Goal: Task Accomplishment & Management: Complete application form

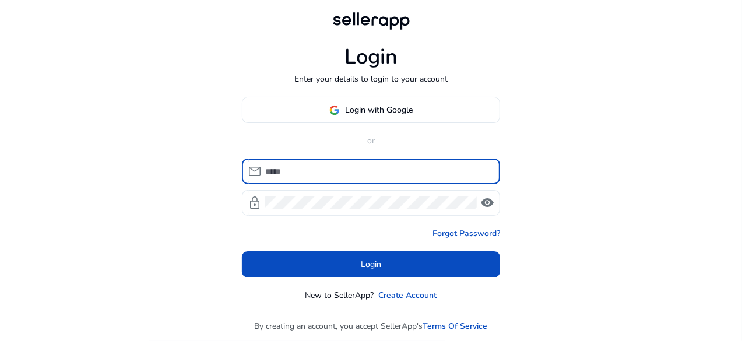
type input "**********"
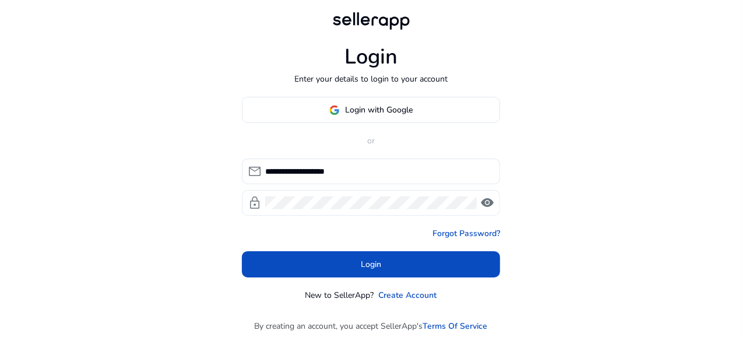
click at [485, 204] on span "visibility" at bounding box center [488, 203] width 14 height 14
click at [485, 204] on span "visibility_off" at bounding box center [488, 203] width 14 height 14
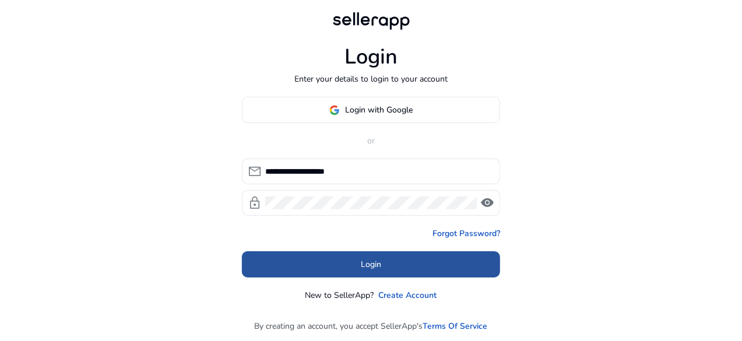
click at [377, 256] on span at bounding box center [371, 265] width 258 height 28
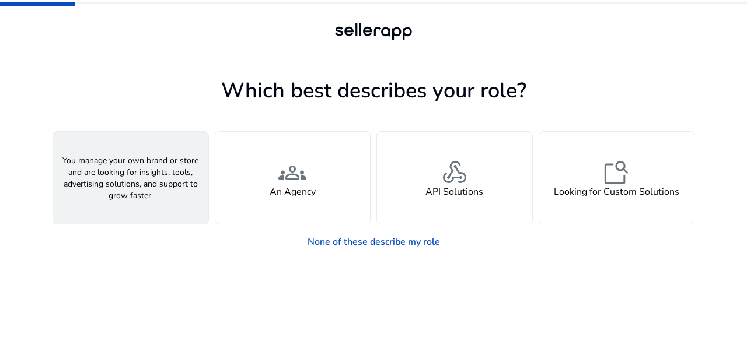
click at [167, 166] on div "person A Seller" at bounding box center [130, 178] width 155 height 92
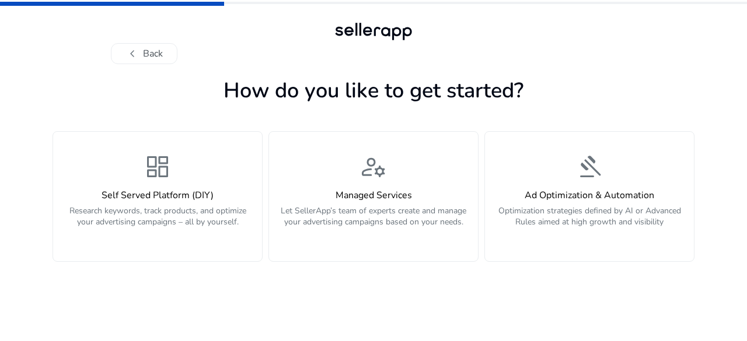
click at [167, 166] on span "dashboard" at bounding box center [157, 167] width 28 height 28
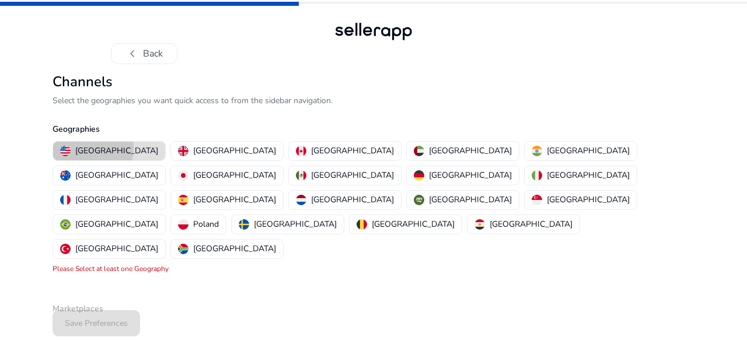
click at [89, 149] on p "[GEOGRAPHIC_DATA]" at bounding box center [116, 151] width 83 height 12
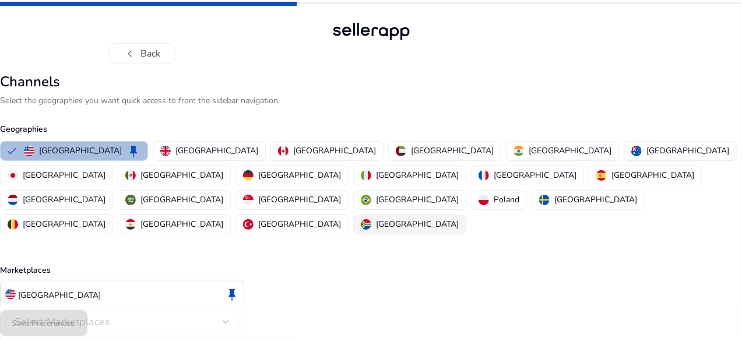
scroll to position [34, 0]
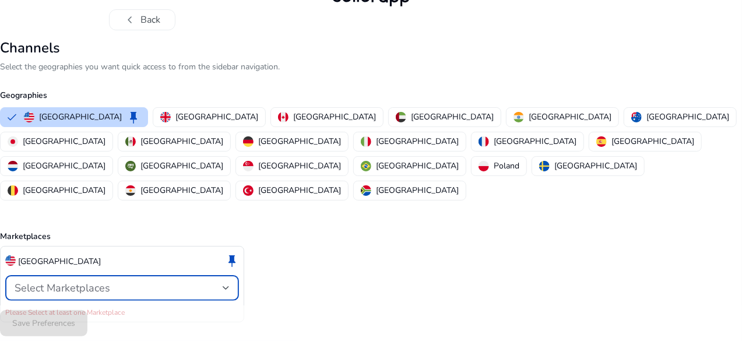
click at [223, 282] on div "Select Marketplaces" at bounding box center [119, 288] width 208 height 13
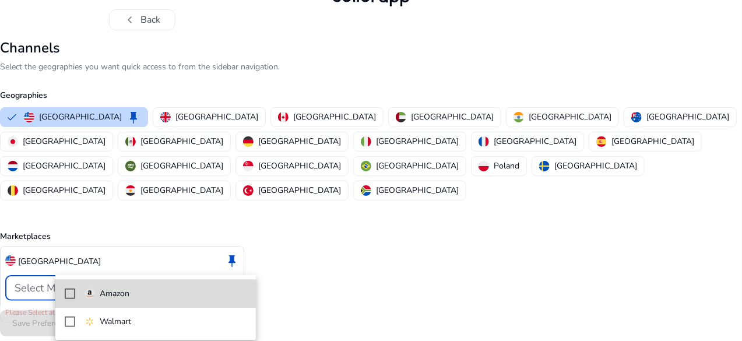
click at [142, 289] on span "Amazon" at bounding box center [166, 294] width 162 height 13
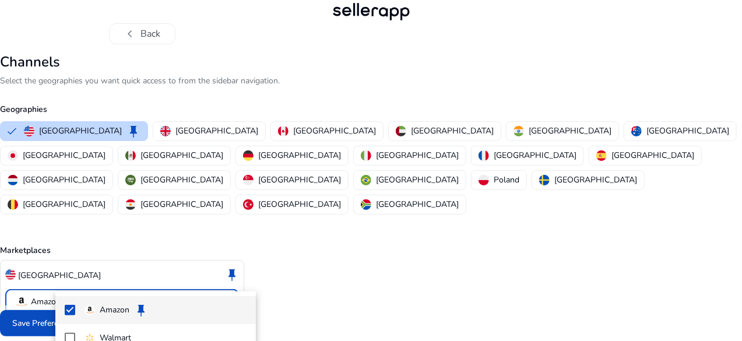
scroll to position [21, 0]
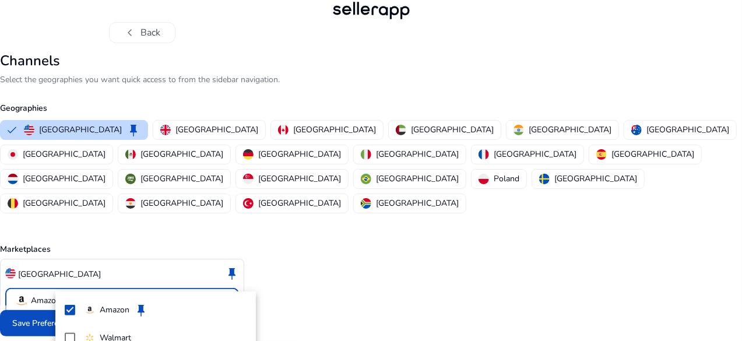
click at [346, 201] on div at bounding box center [371, 170] width 742 height 341
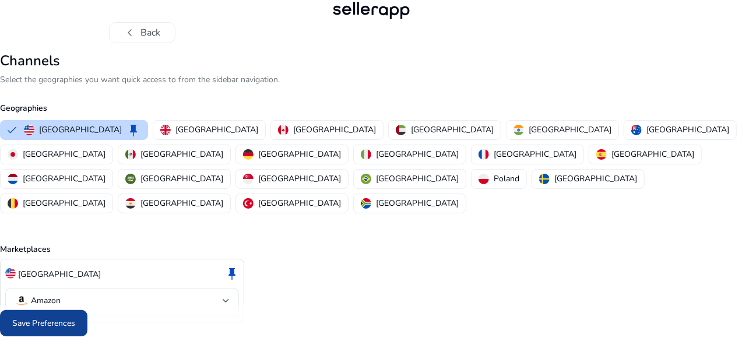
click at [62, 327] on span "Save Preferences" at bounding box center [43, 323] width 63 height 12
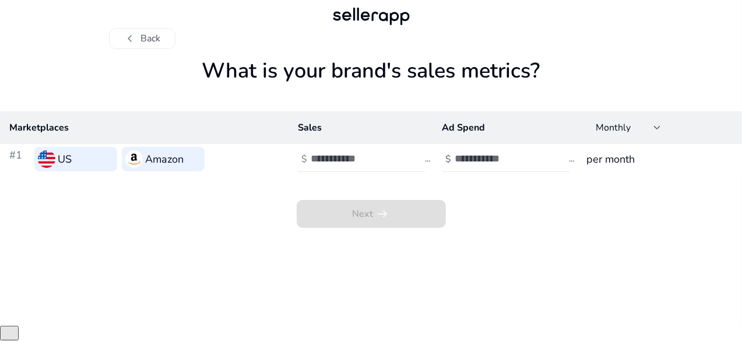
scroll to position [0, 0]
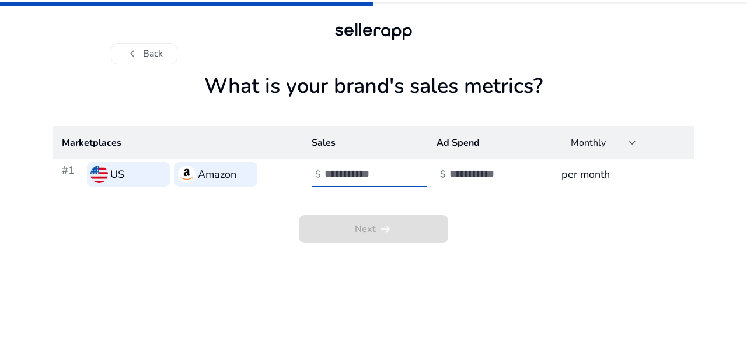
click at [334, 173] on input "number" at bounding box center [363, 173] width 79 height 13
type input "*****"
click at [476, 177] on input "number" at bounding box center [488, 173] width 79 height 13
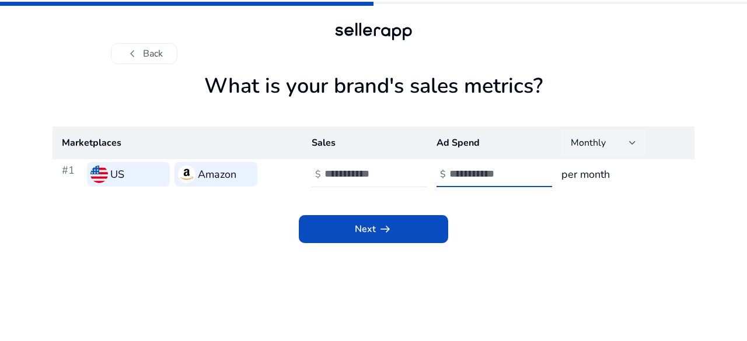
type input "****"
click at [631, 145] on div at bounding box center [632, 143] width 7 height 5
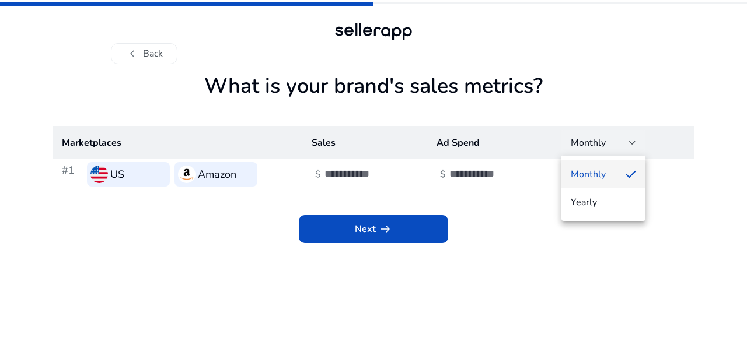
click at [631, 145] on div at bounding box center [373, 170] width 747 height 341
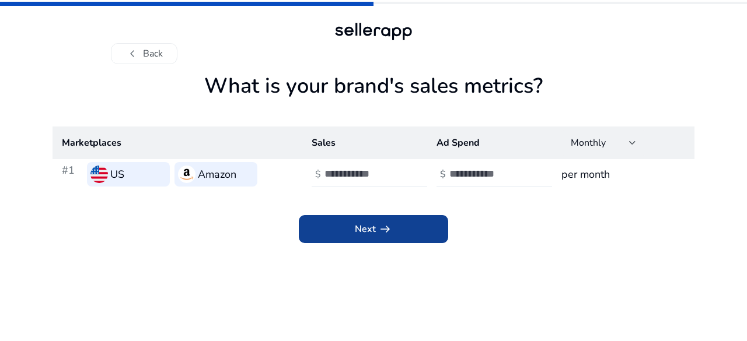
drag, startPoint x: 499, startPoint y: 279, endPoint x: 393, endPoint y: 228, distance: 117.4
click at [393, 228] on app-sales-metrics "What is your brand's sales metrics? Marketplaces Sales Ad Spend Monthly #1 US A…" at bounding box center [373, 207] width 642 height 268
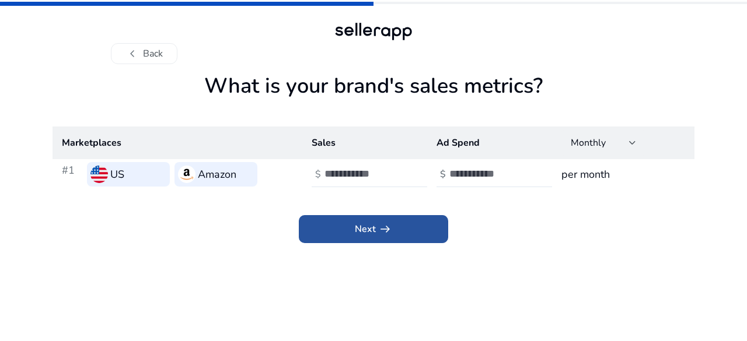
click at [393, 228] on span at bounding box center [373, 229] width 149 height 28
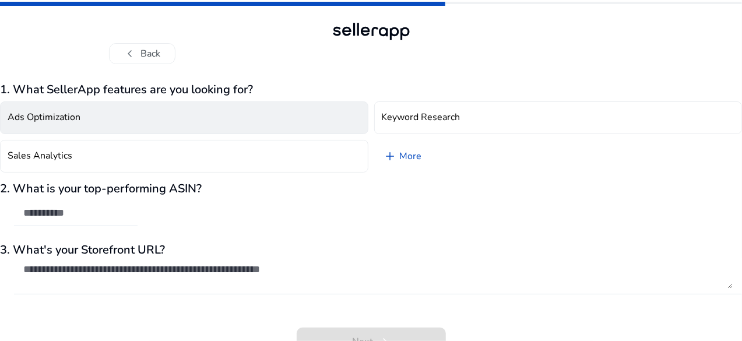
click at [219, 110] on button "Ads Optimization" at bounding box center [184, 117] width 369 height 33
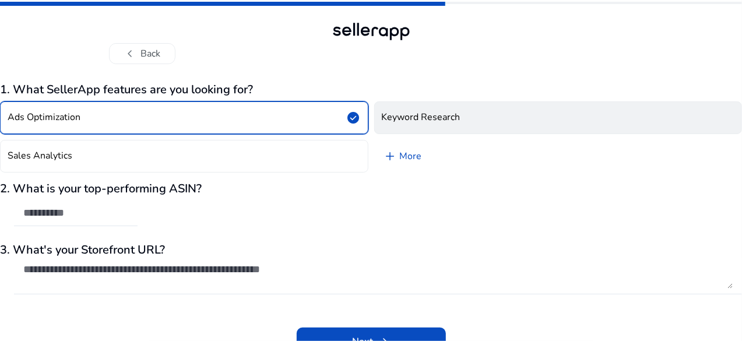
click at [387, 120] on h4 "Keyword Research" at bounding box center [421, 117] width 79 height 11
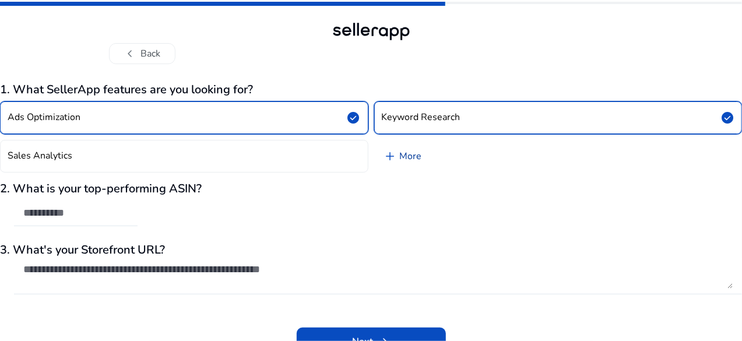
click at [402, 156] on link "add More" at bounding box center [402, 156] width 57 height 33
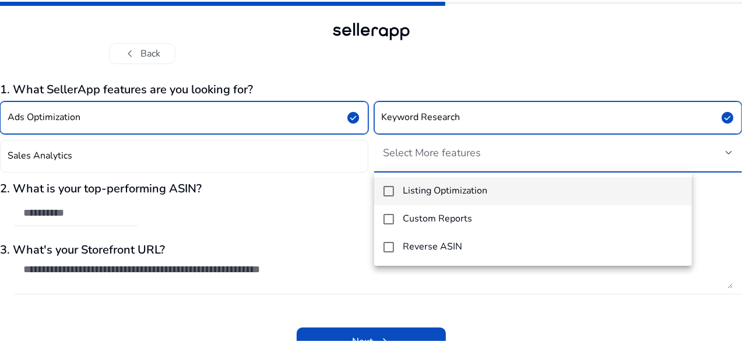
click at [278, 150] on div at bounding box center [371, 170] width 742 height 341
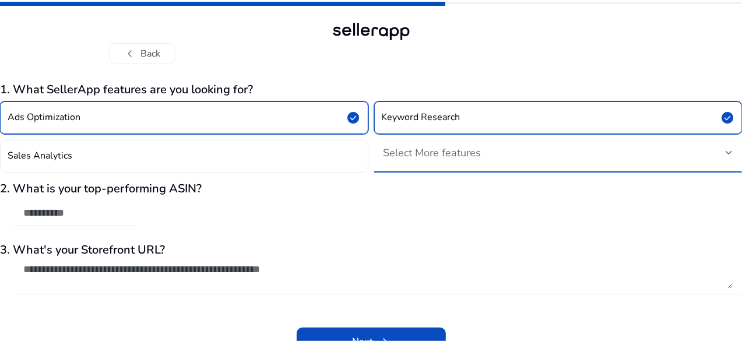
click at [416, 148] on span "Select More features" at bounding box center [433, 153] width 98 height 14
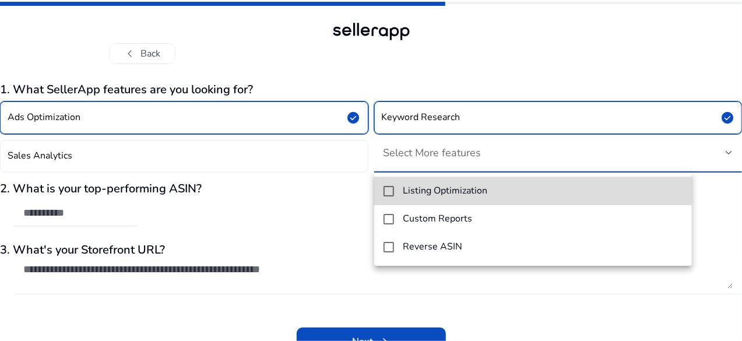
click at [421, 185] on h4 "Listing Optimization" at bounding box center [446, 190] width 85 height 11
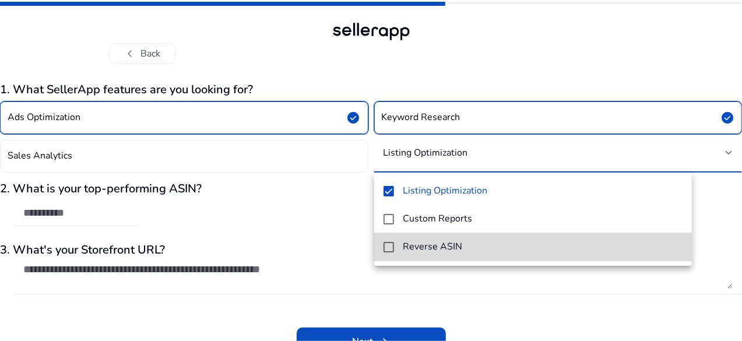
click at [418, 251] on h4 "Reverse ASIN" at bounding box center [433, 246] width 59 height 11
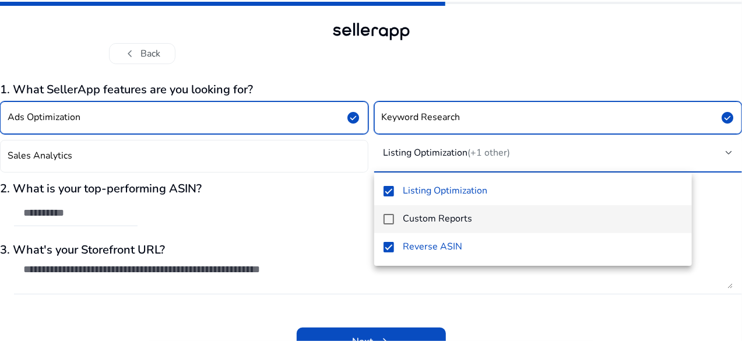
click at [429, 215] on h4 "Custom Reports" at bounding box center [438, 218] width 69 height 11
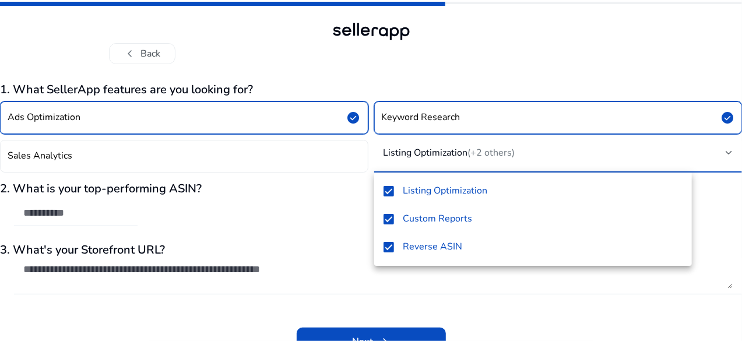
click at [296, 199] on div at bounding box center [371, 170] width 742 height 341
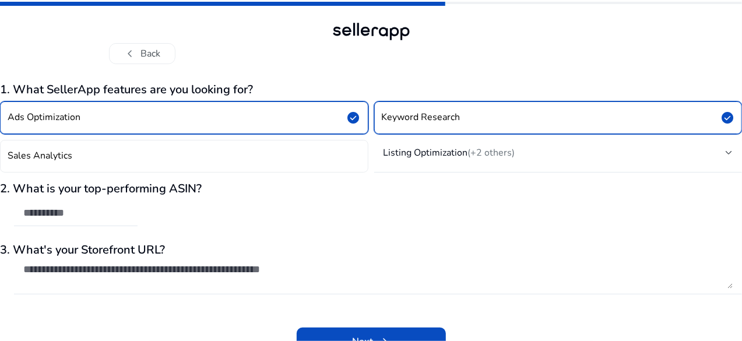
scroll to position [15, 0]
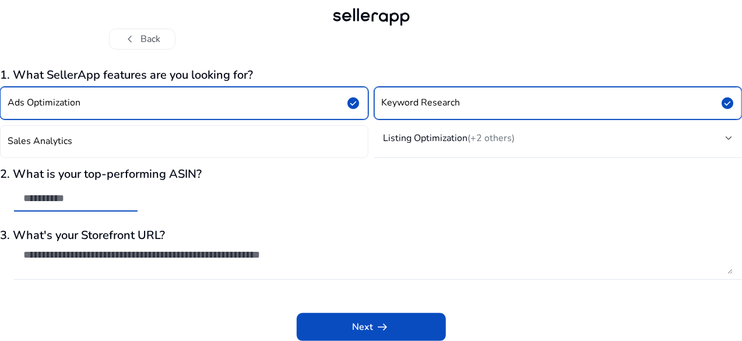
click at [120, 199] on input "text" at bounding box center [75, 198] width 105 height 13
paste input "**********"
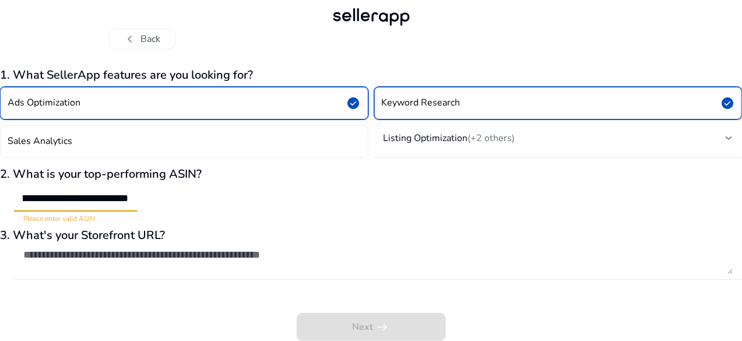
scroll to position [0, 251]
type input "**********"
click at [128, 194] on input "**********" at bounding box center [75, 198] width 105 height 13
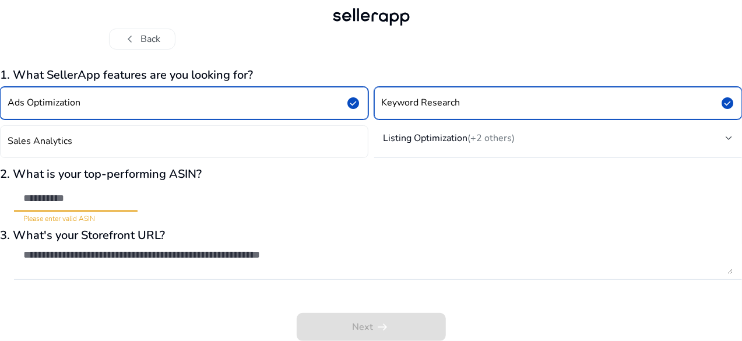
scroll to position [0, 0]
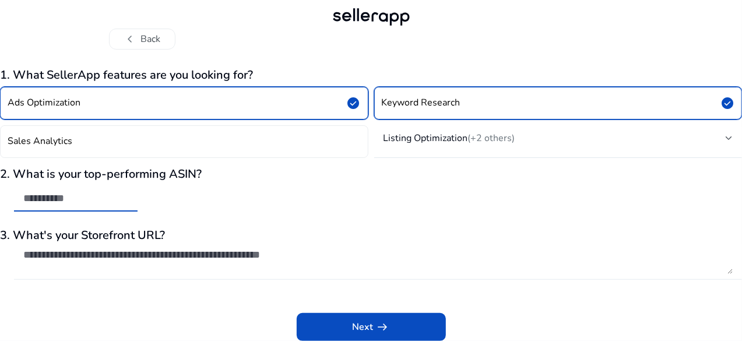
click at [160, 256] on textarea at bounding box center [378, 261] width 710 height 26
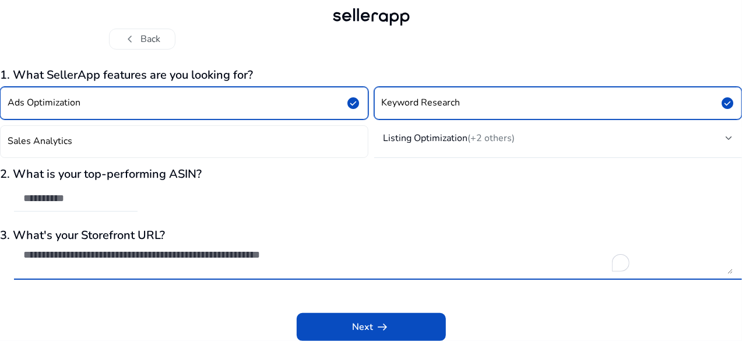
paste textarea "**********"
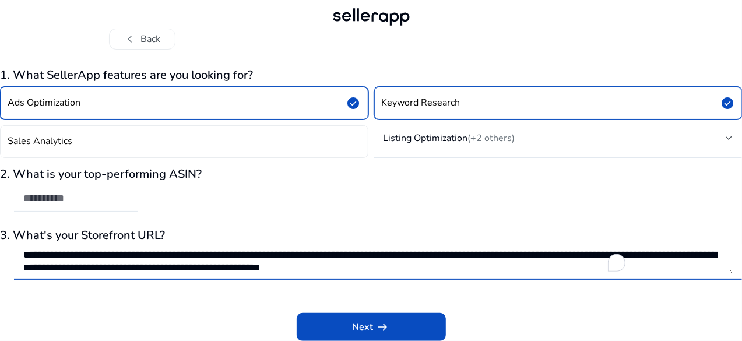
scroll to position [13, 0]
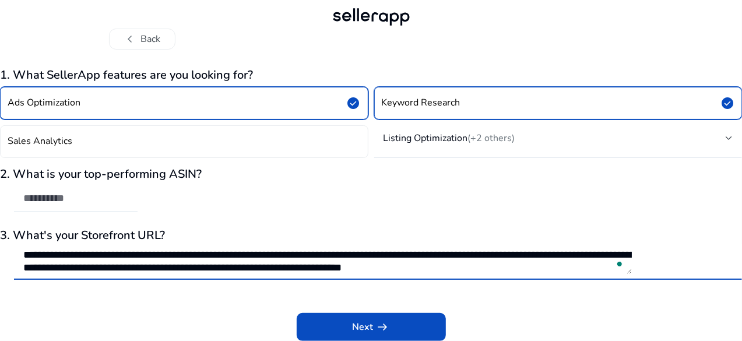
type textarea "**********"
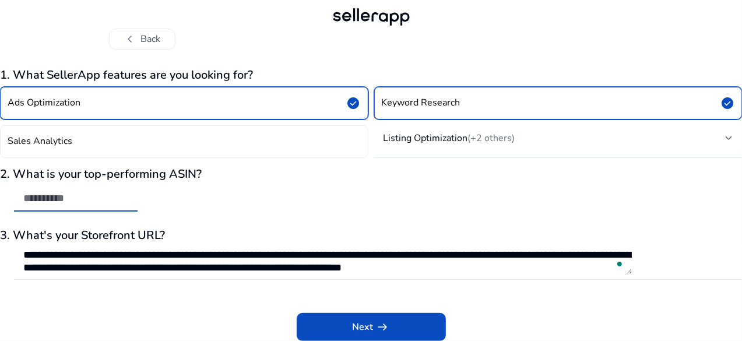
click at [128, 197] on input "text" at bounding box center [75, 198] width 105 height 13
paste input "**********"
click at [128, 199] on input "text" at bounding box center [75, 198] width 105 height 13
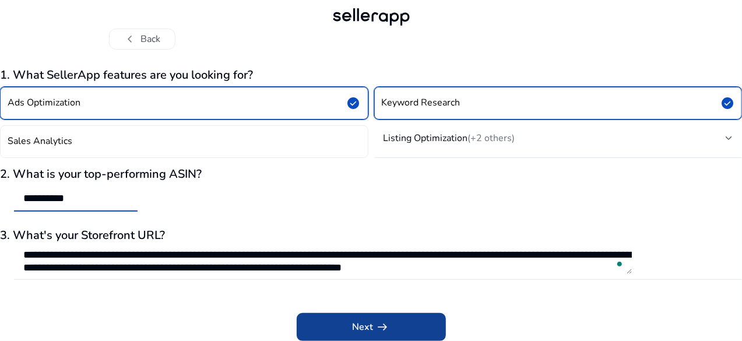
type input "**********"
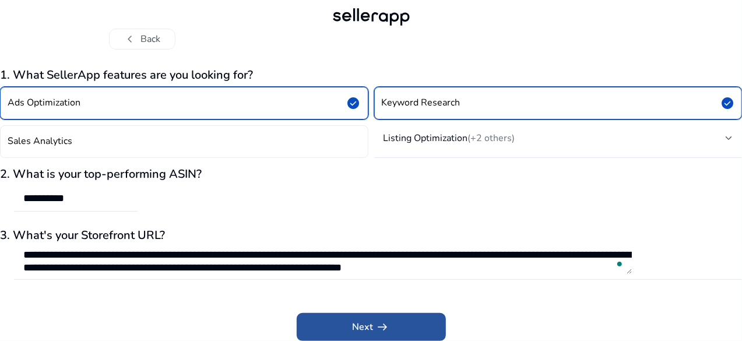
scroll to position [0, 0]
click at [387, 326] on span "arrow_right_alt" at bounding box center [383, 327] width 14 height 14
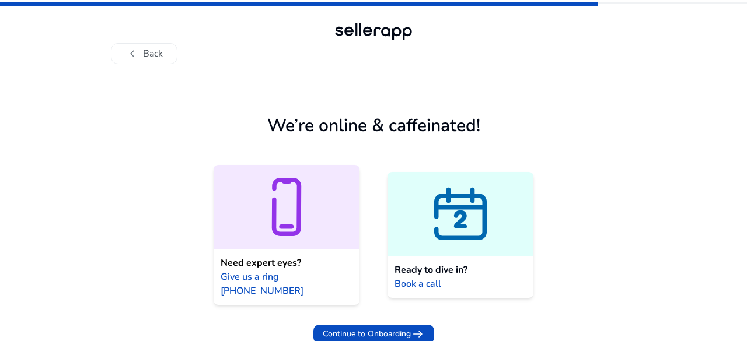
click at [301, 228] on icon at bounding box center [286, 207] width 146 height 70
click at [373, 328] on span "Continue to Onboarding" at bounding box center [367, 334] width 88 height 12
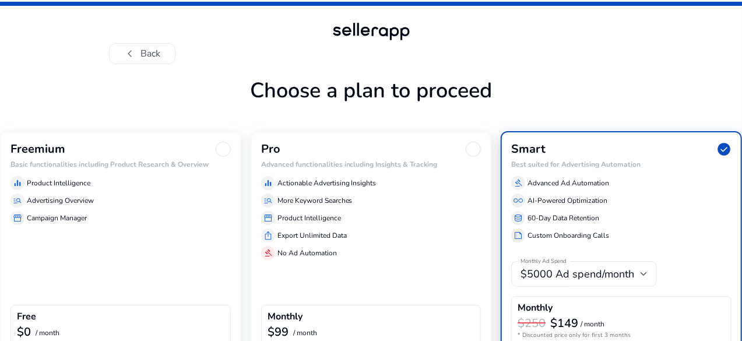
scroll to position [66, 0]
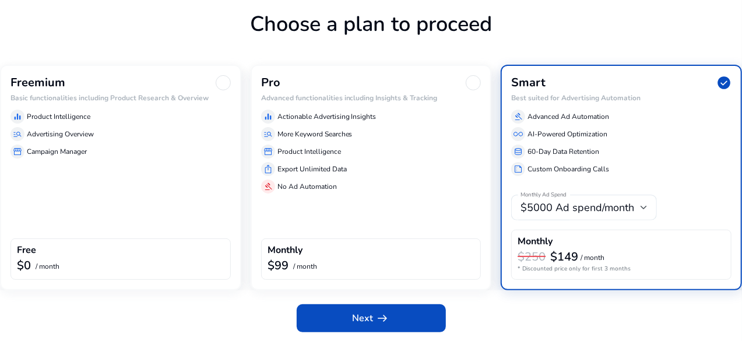
click at [107, 208] on div "Freemium Basic functionalities including Product Research & Overview equalizer …" at bounding box center [120, 178] width 241 height 226
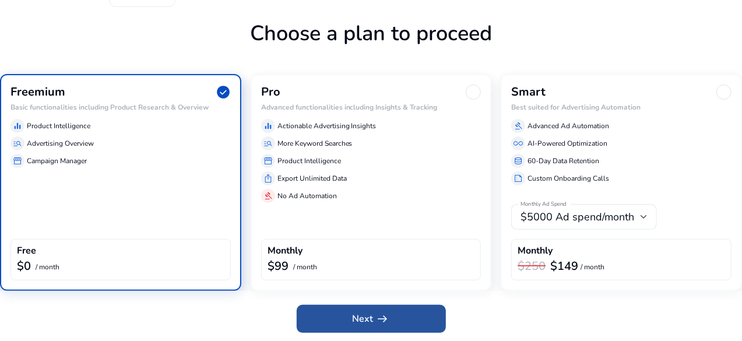
click at [345, 321] on span at bounding box center [371, 319] width 149 height 28
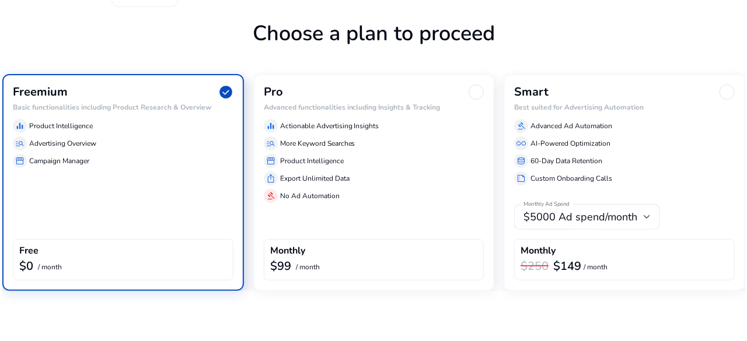
scroll to position [0, 0]
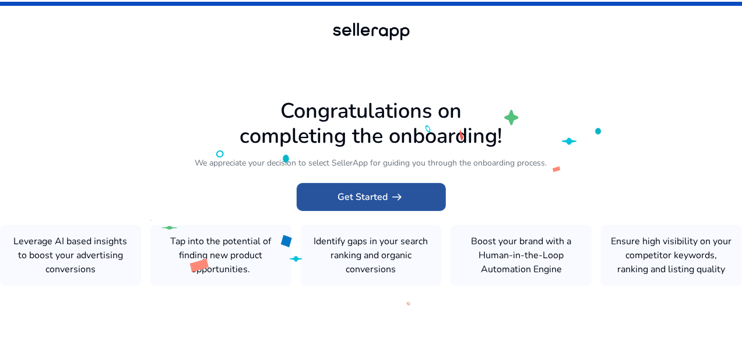
click at [358, 197] on span "Get Started arrow_right_alt" at bounding box center [371, 197] width 66 height 14
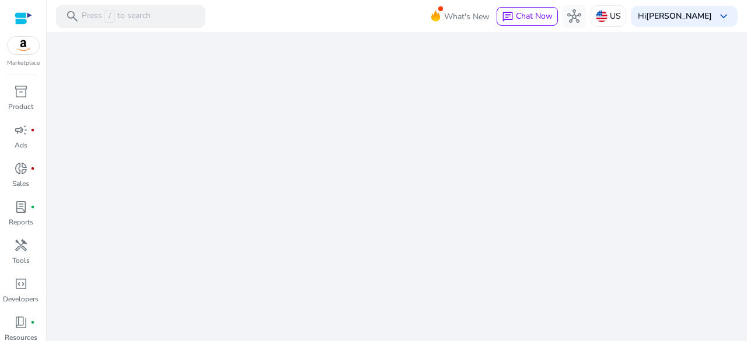
click at [358, 197] on div "We are getting things ready for you..." at bounding box center [396, 186] width 691 height 309
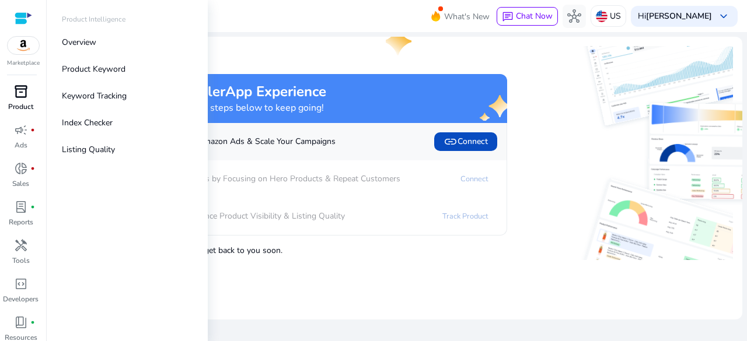
click at [19, 98] on span "inventory_2" at bounding box center [21, 92] width 14 height 14
